Goal: Information Seeking & Learning: Learn about a topic

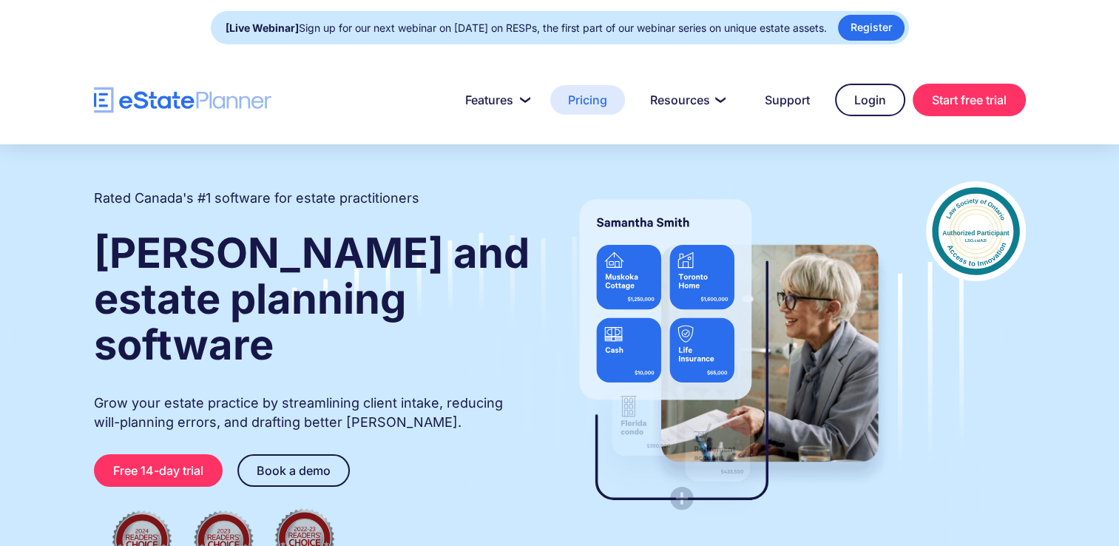
click at [586, 105] on link "Pricing" at bounding box center [587, 100] width 75 height 30
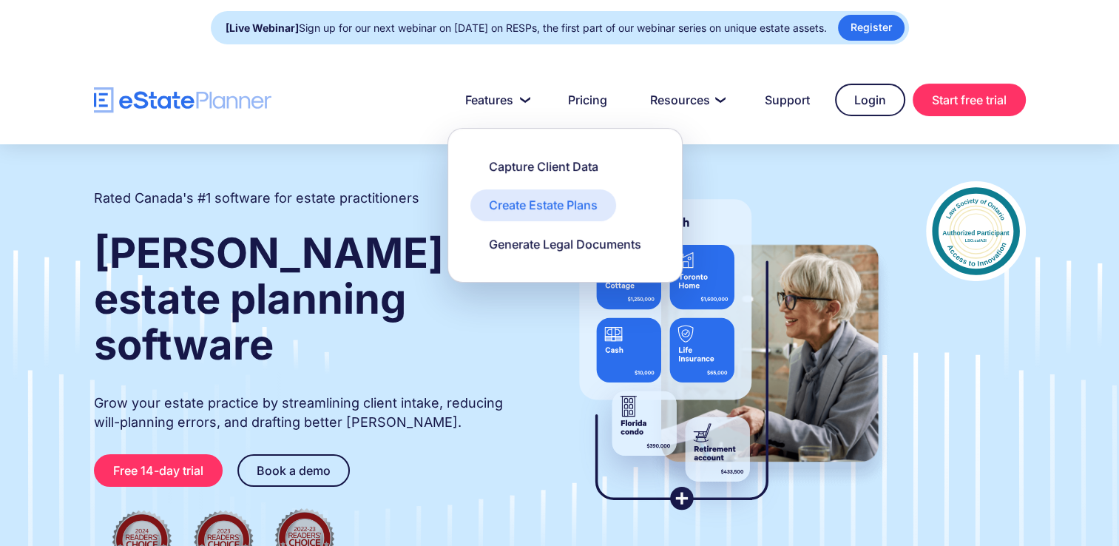
click at [516, 197] on div "Create Estate Plans" at bounding box center [543, 205] width 109 height 16
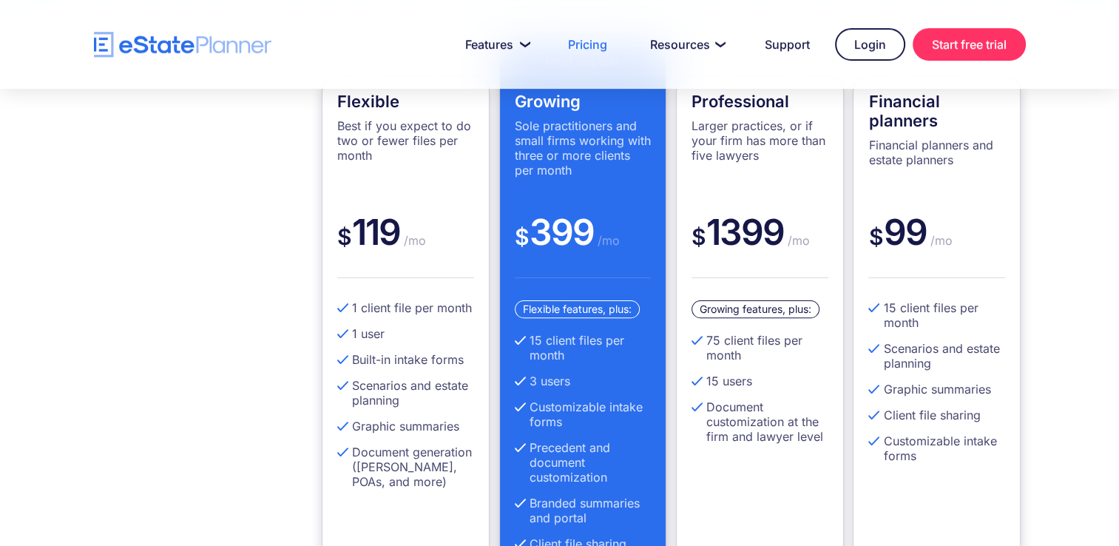
scroll to position [296, 0]
